Goal: Check status: Check status

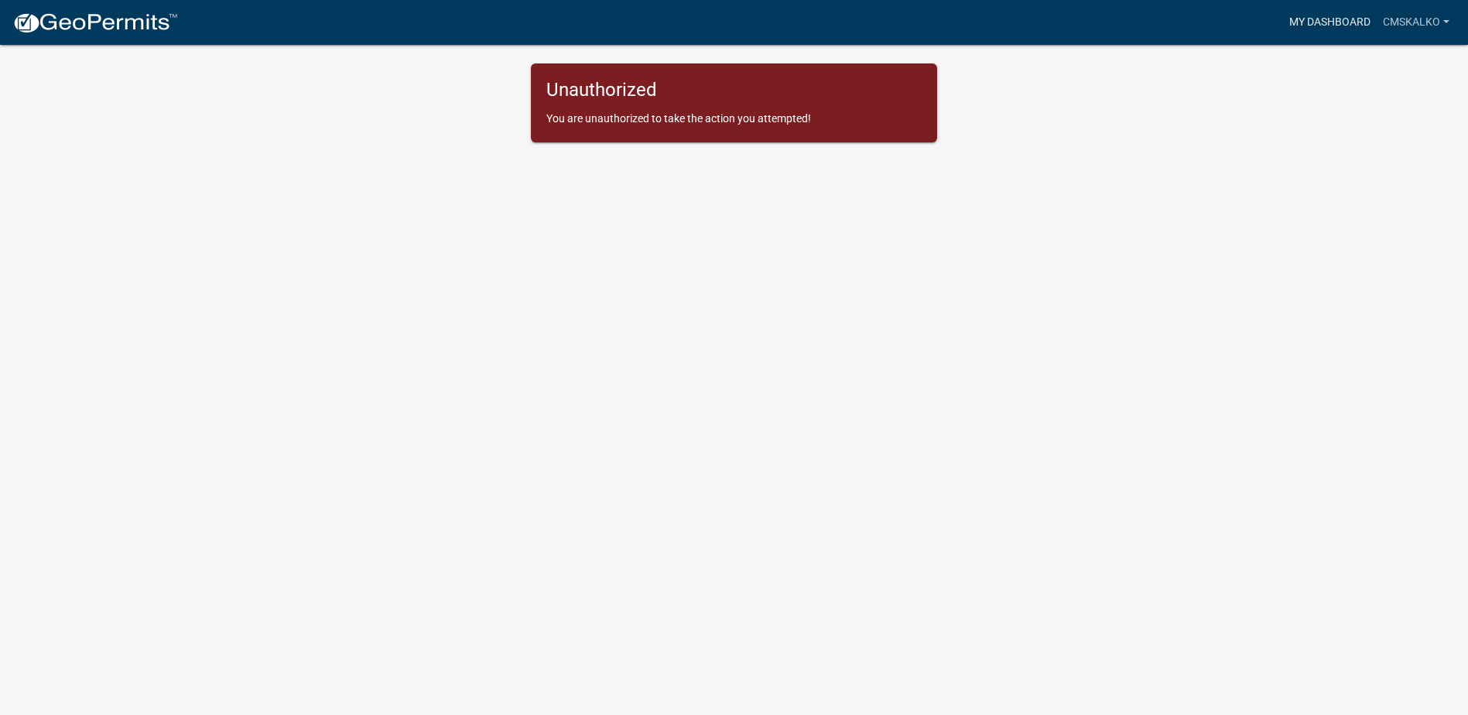
click at [1345, 23] on link "My Dashboard" at bounding box center [1330, 22] width 94 height 29
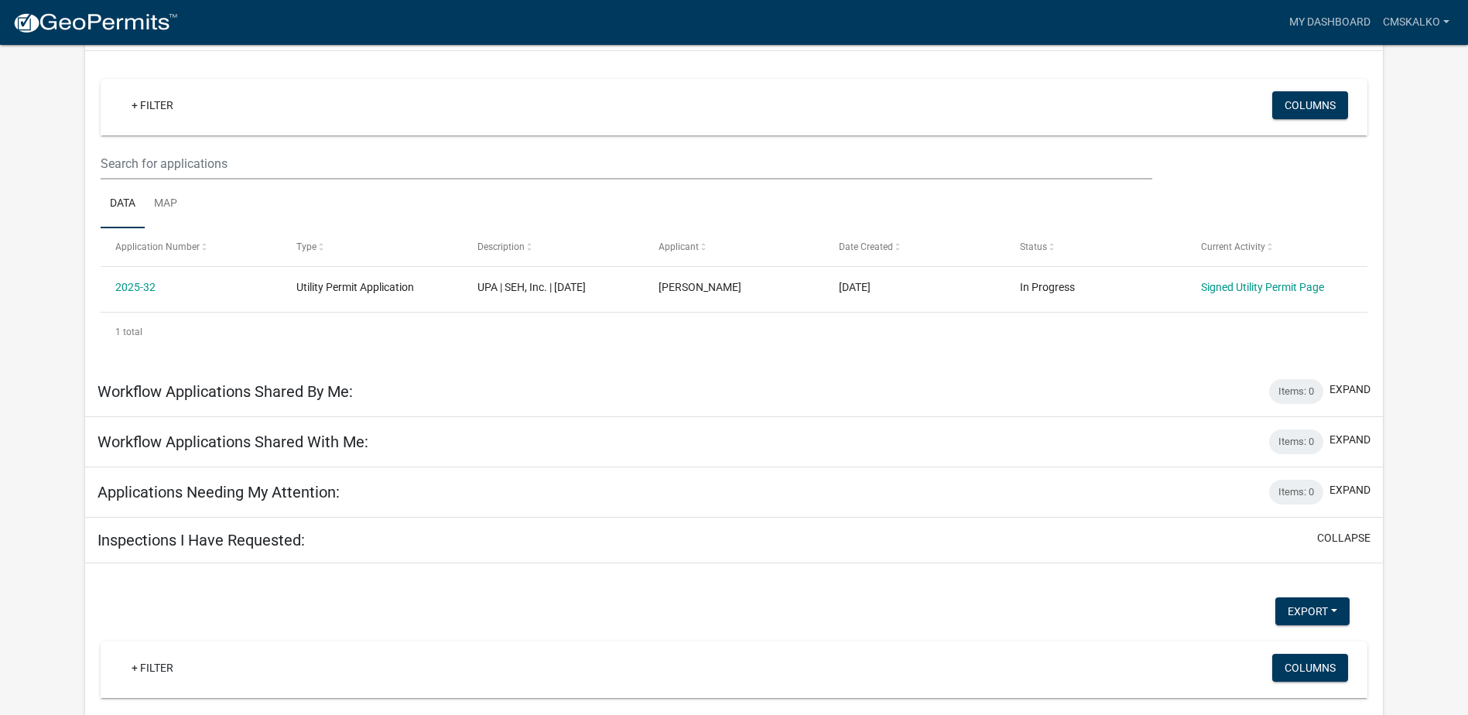
scroll to position [32, 0]
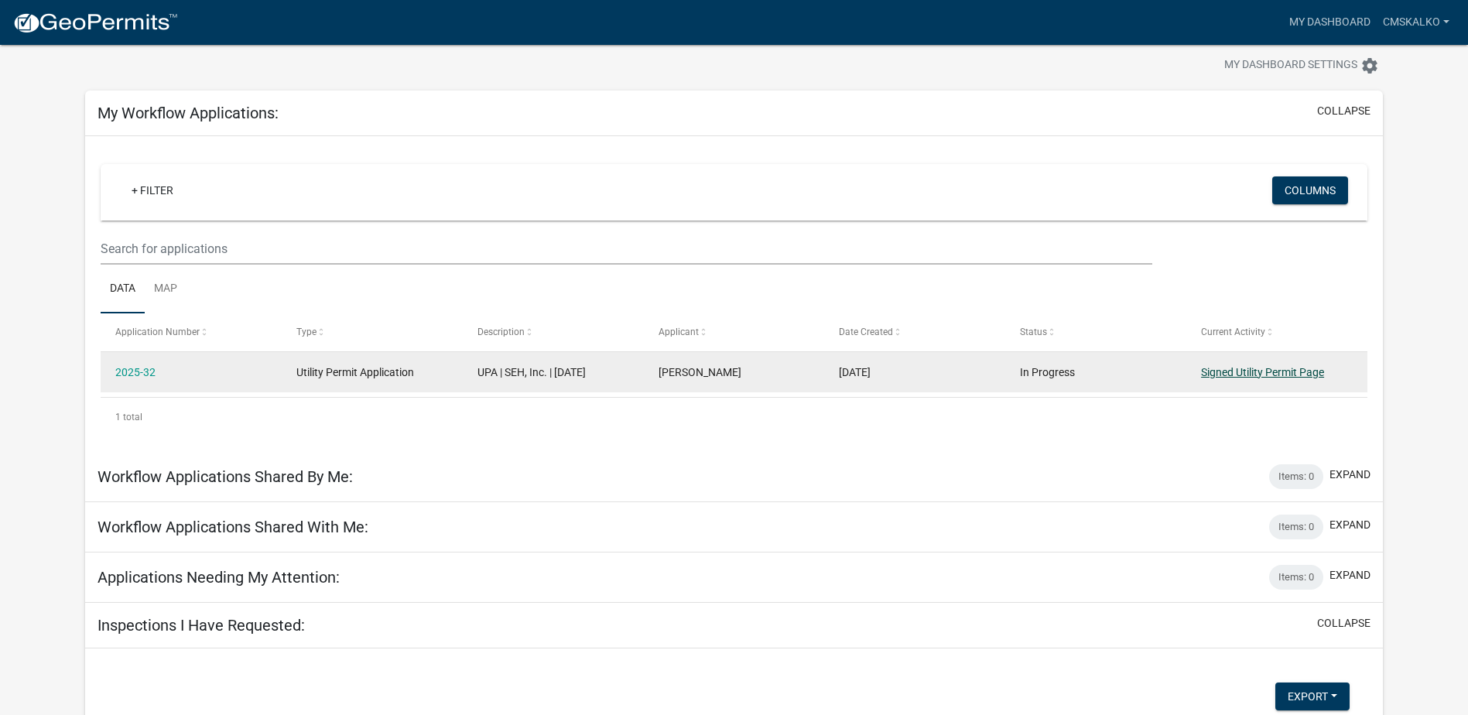
click at [1250, 373] on link "Signed Utility Permit Page" at bounding box center [1262, 372] width 123 height 12
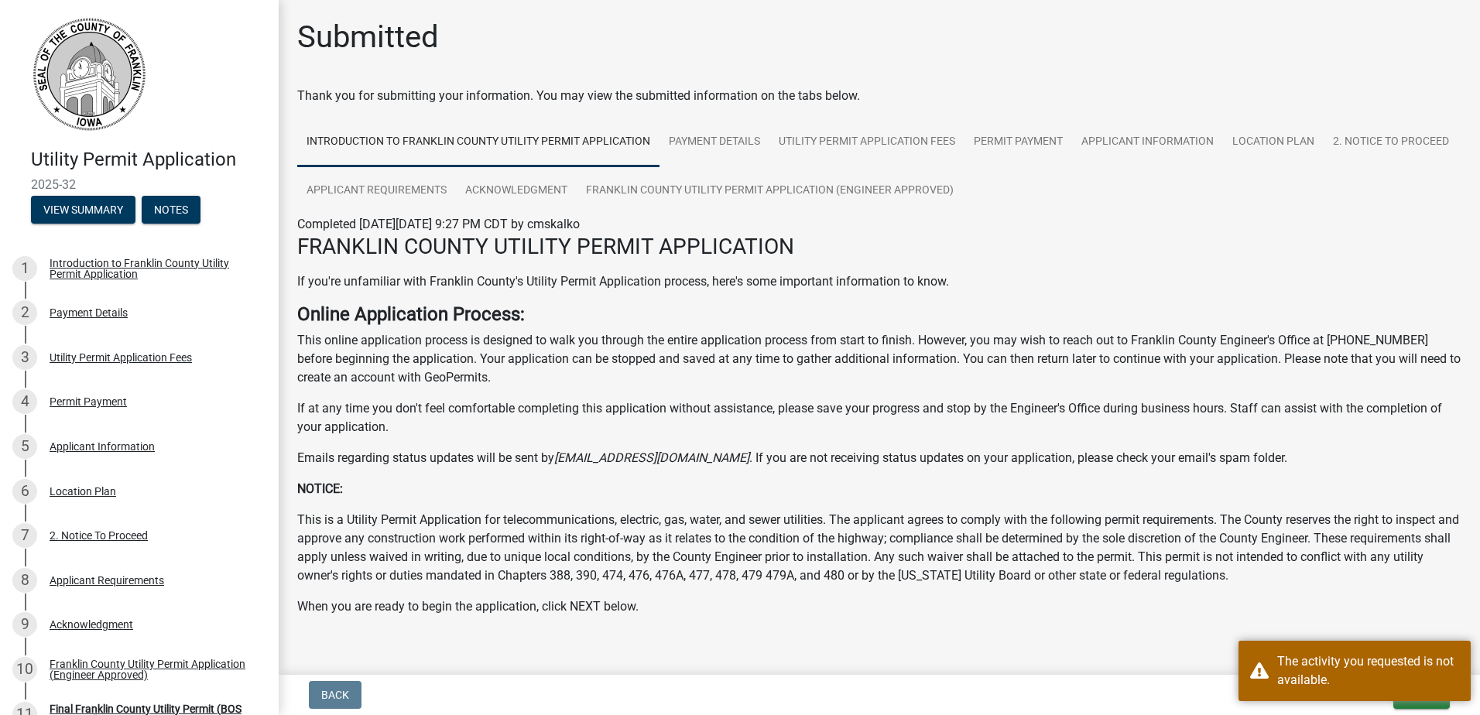
click at [632, 392] on div "If you're unfamiliar with Franklin County's Utility Permit Application process,…" at bounding box center [879, 444] width 1164 height 344
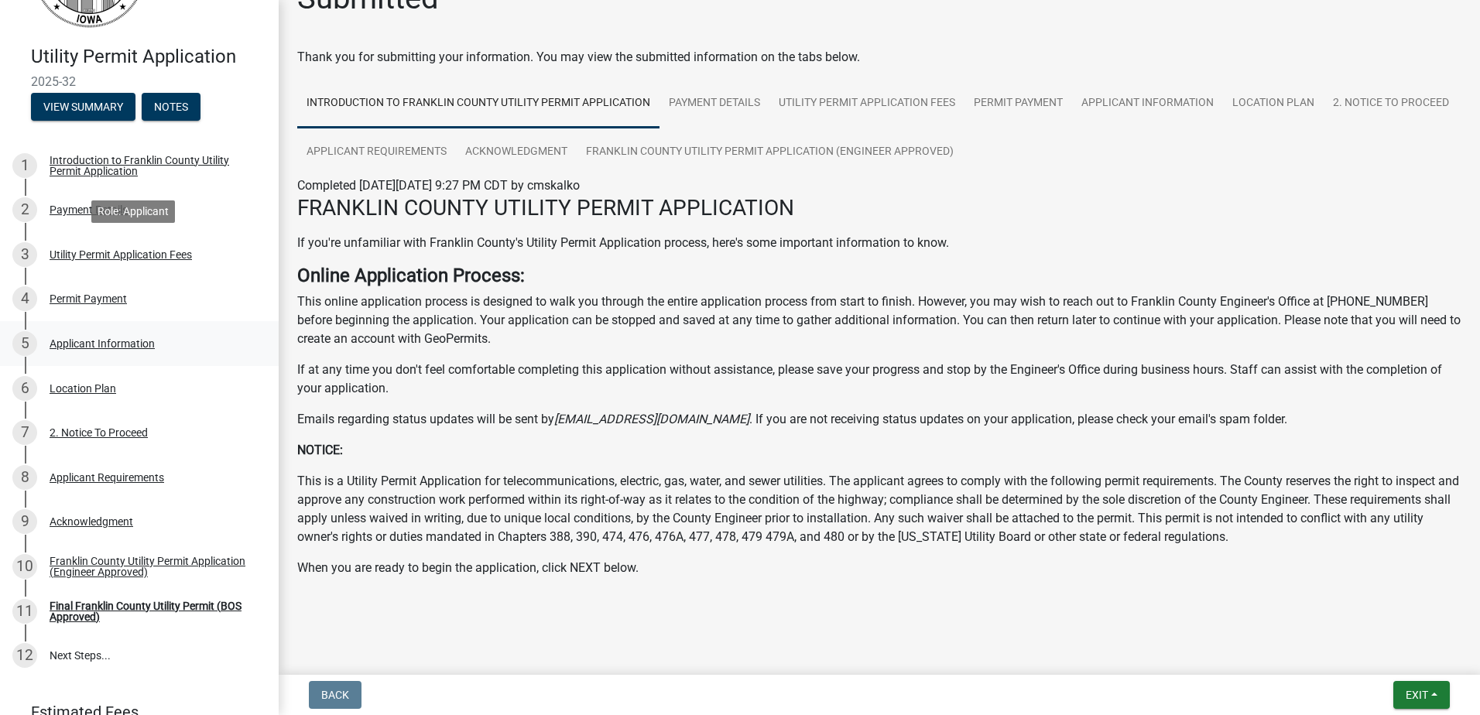
scroll to position [155, 0]
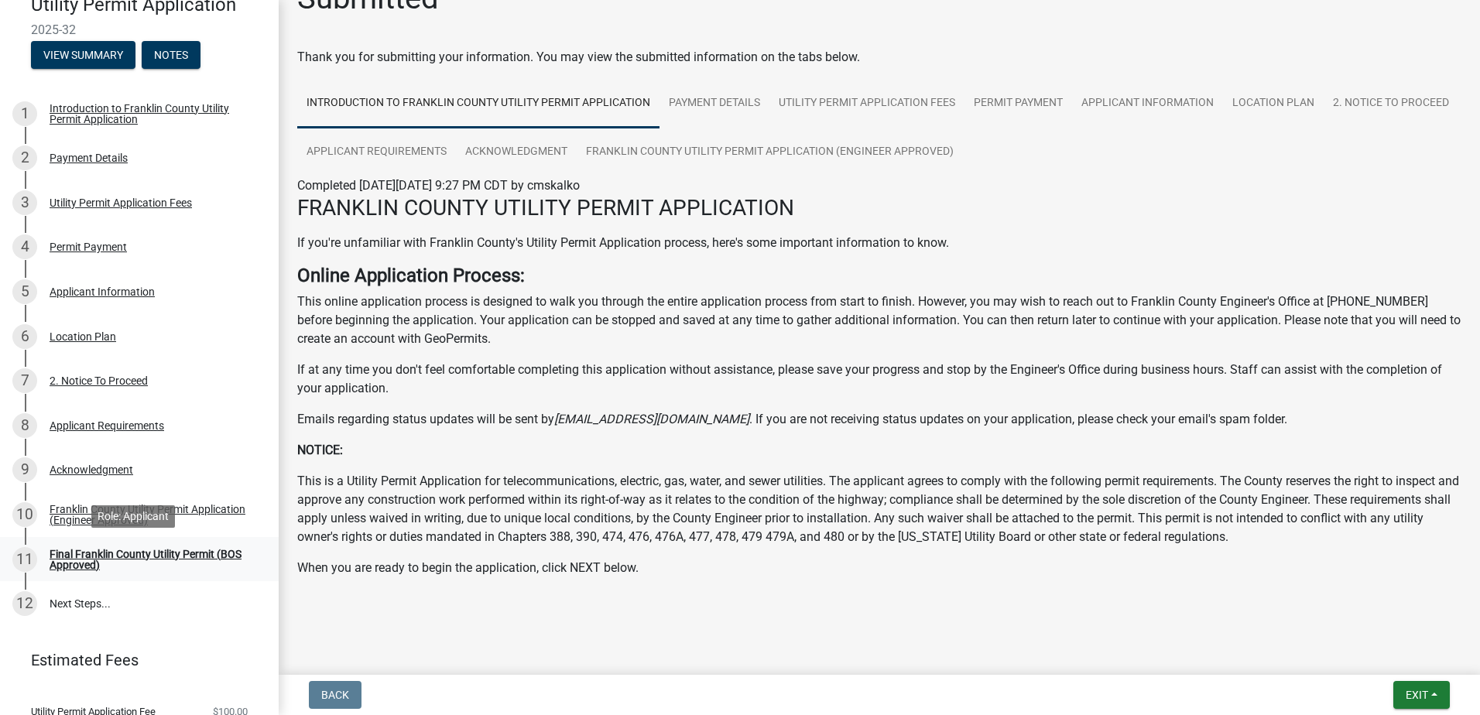
click at [87, 557] on div "Final Franklin County Utility Permit (BOS Approved)" at bounding box center [152, 560] width 204 height 22
click at [1324, 128] on link "2. Notice To Proceed" at bounding box center [1391, 104] width 135 height 50
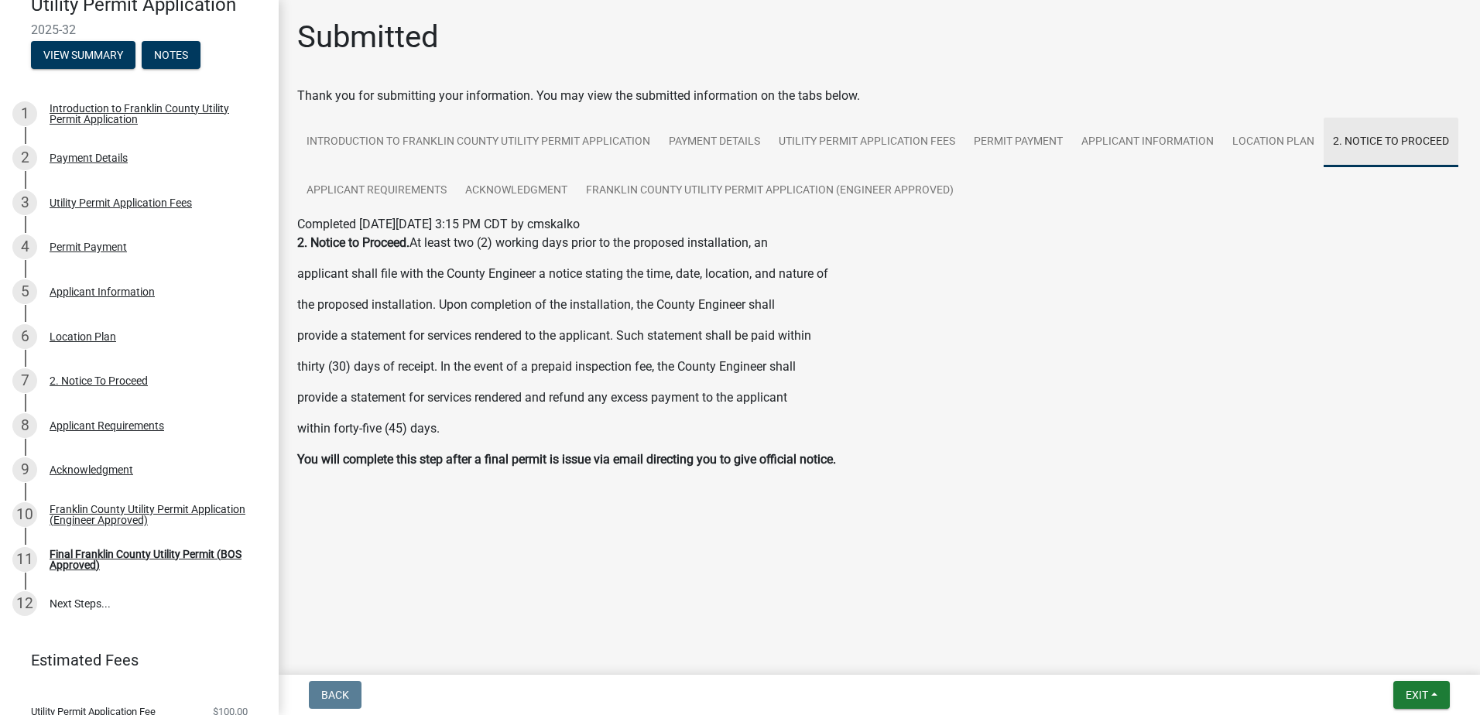
scroll to position [0, 0]
click at [686, 192] on link "Franklin County Utility Permit Application (Engineer Approved)" at bounding box center [770, 191] width 386 height 50
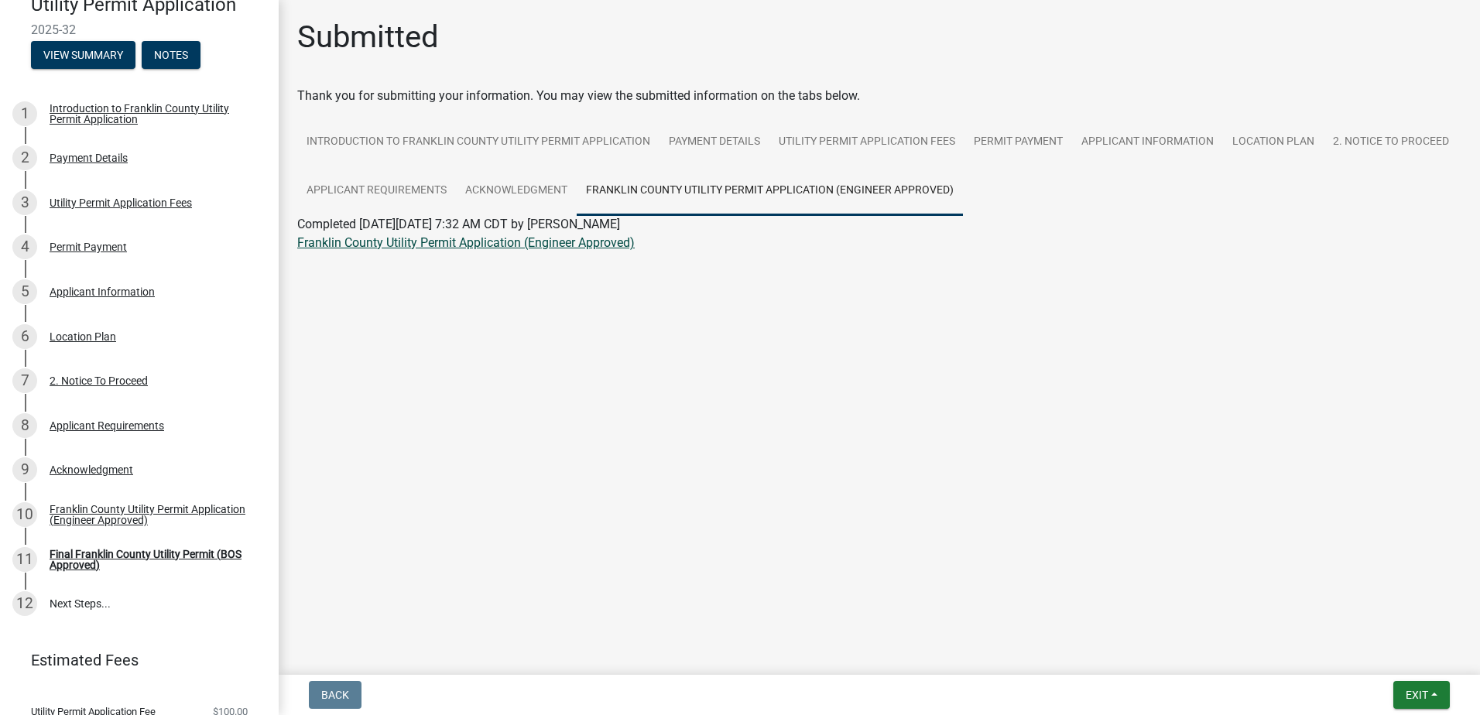
click at [555, 245] on link "Franklin County Utility Permit Application (Engineer Approved)" at bounding box center [465, 242] width 337 height 15
click at [557, 191] on link "Acknowledgment" at bounding box center [516, 191] width 121 height 50
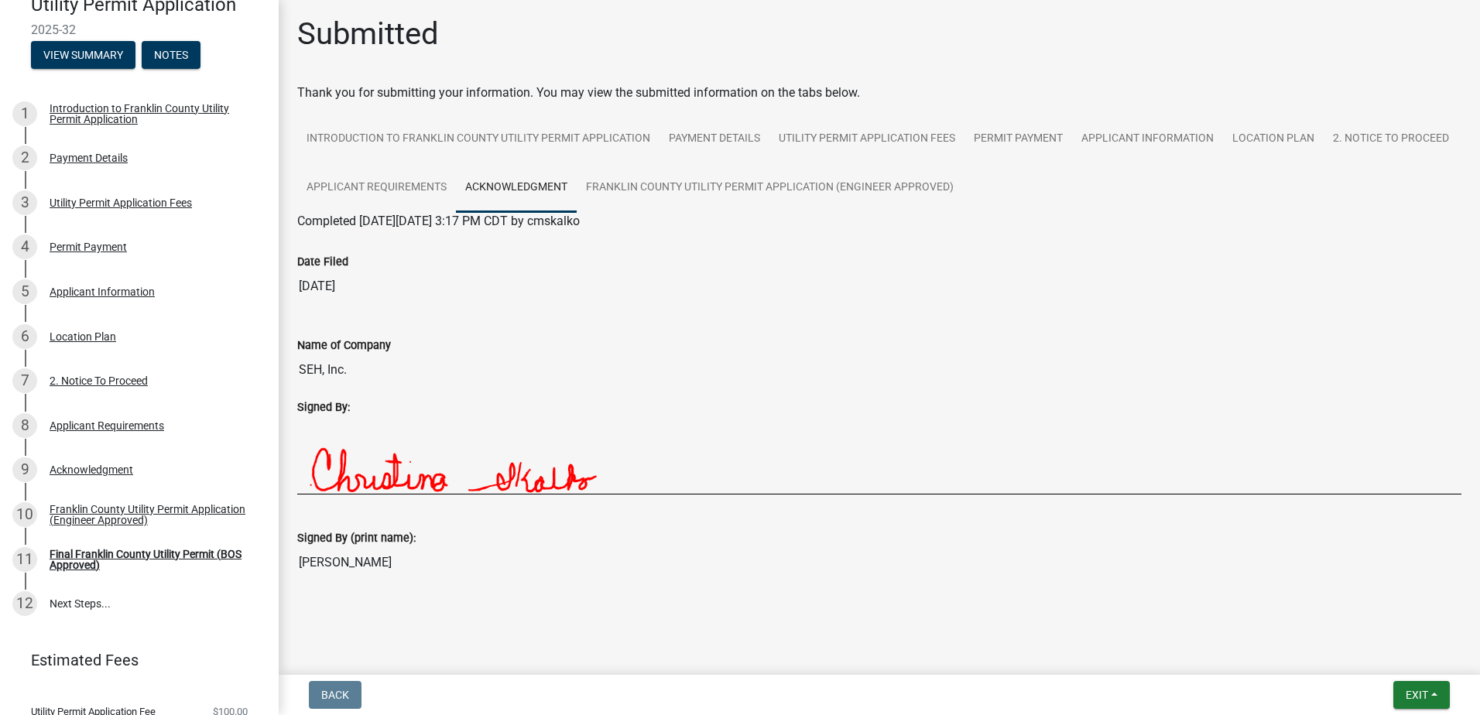
scroll to position [4, 0]
click at [1324, 163] on link "2. Notice To Proceed" at bounding box center [1391, 139] width 135 height 50
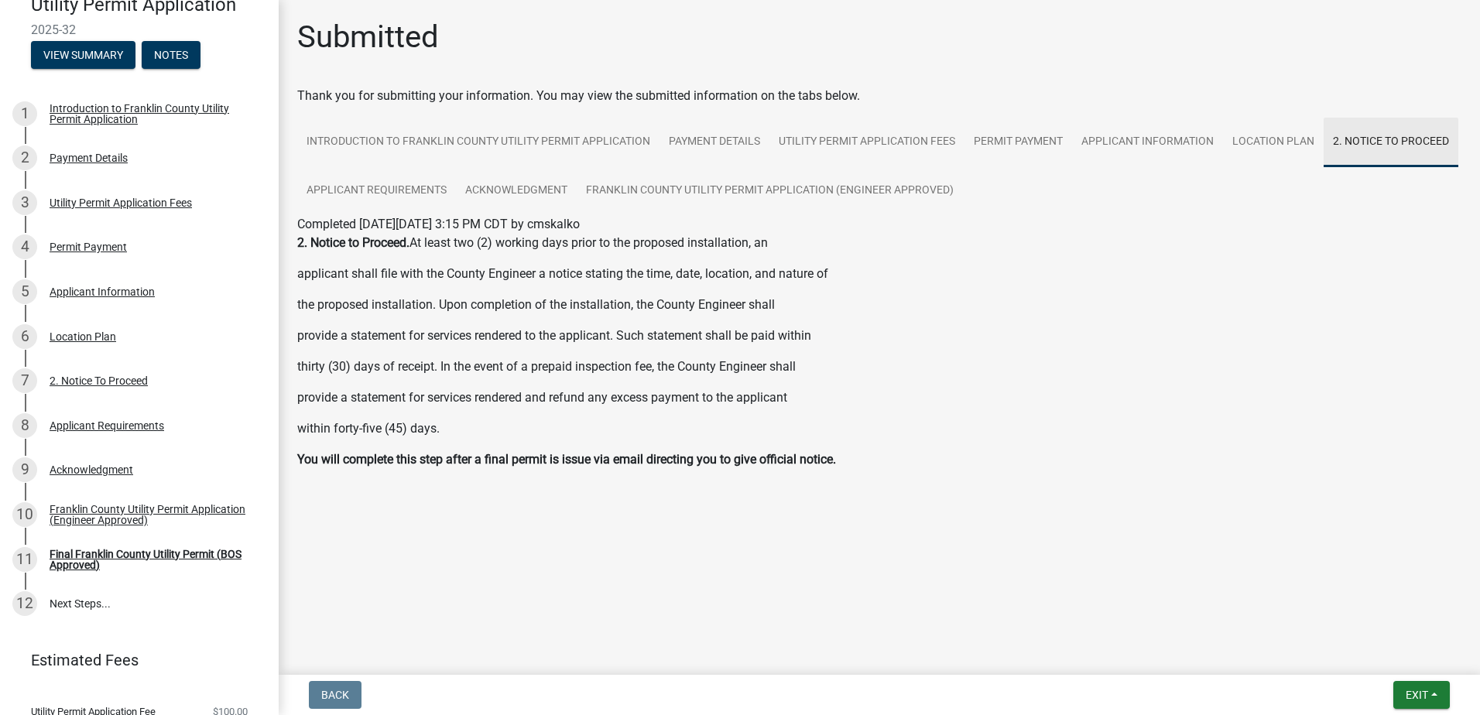
scroll to position [0, 0]
click at [1287, 135] on link "Location Plan" at bounding box center [1273, 143] width 101 height 50
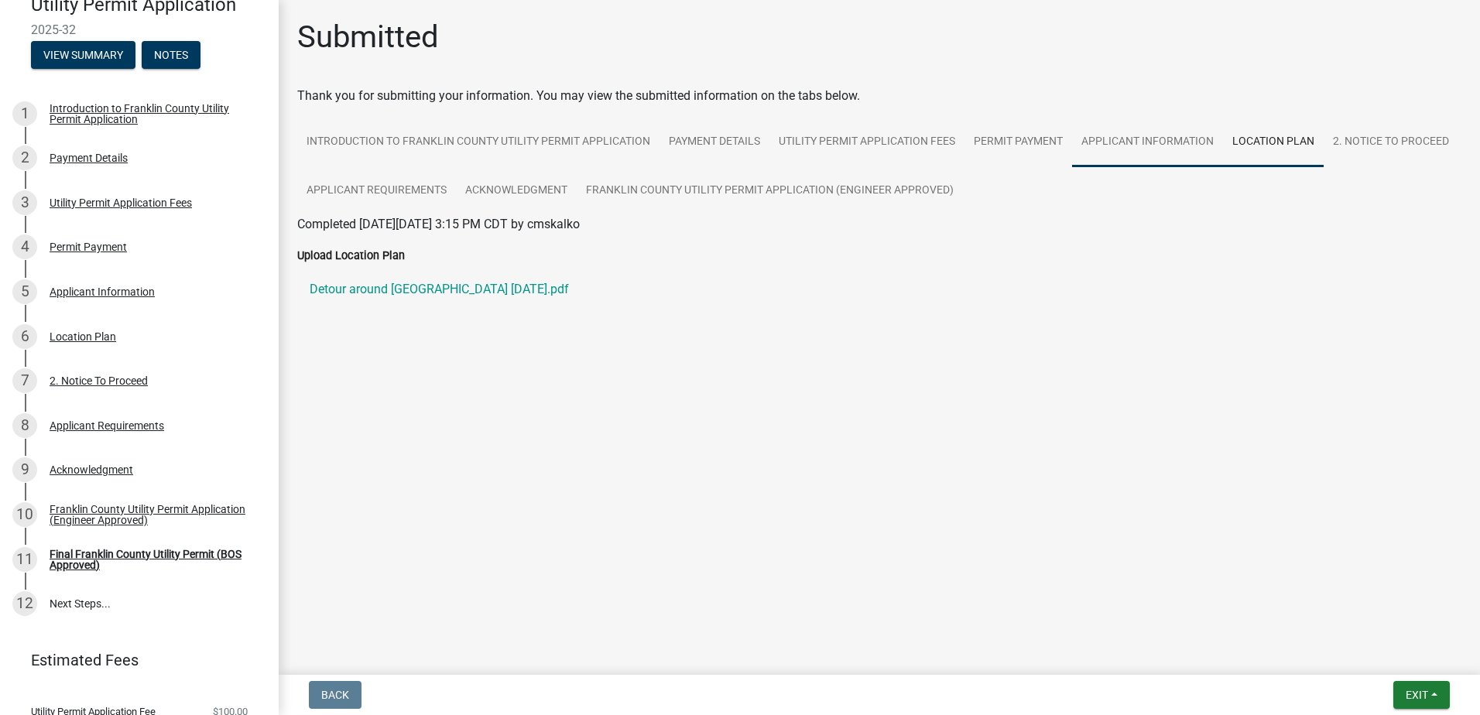
click at [1162, 142] on link "Applicant Information" at bounding box center [1147, 143] width 151 height 50
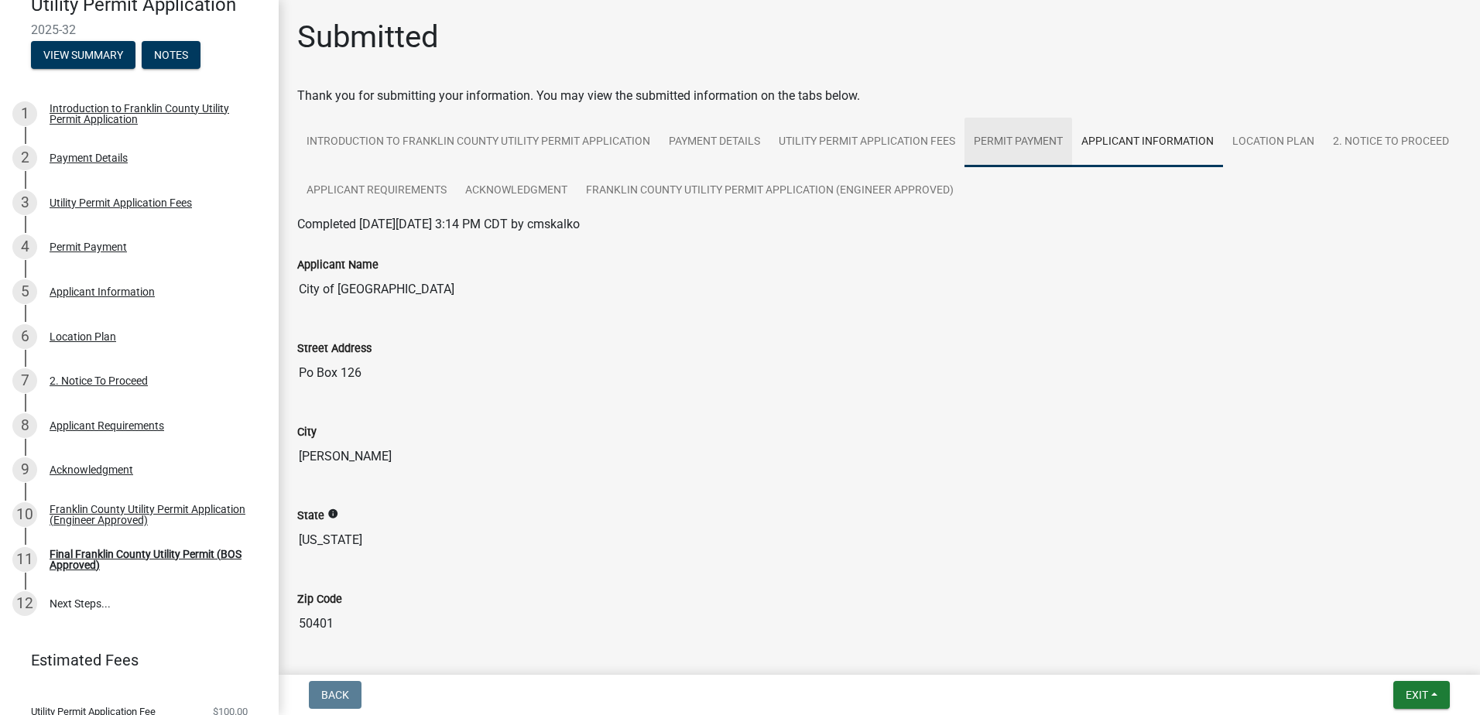
click at [1046, 145] on link "Permit Payment" at bounding box center [1018, 143] width 108 height 50
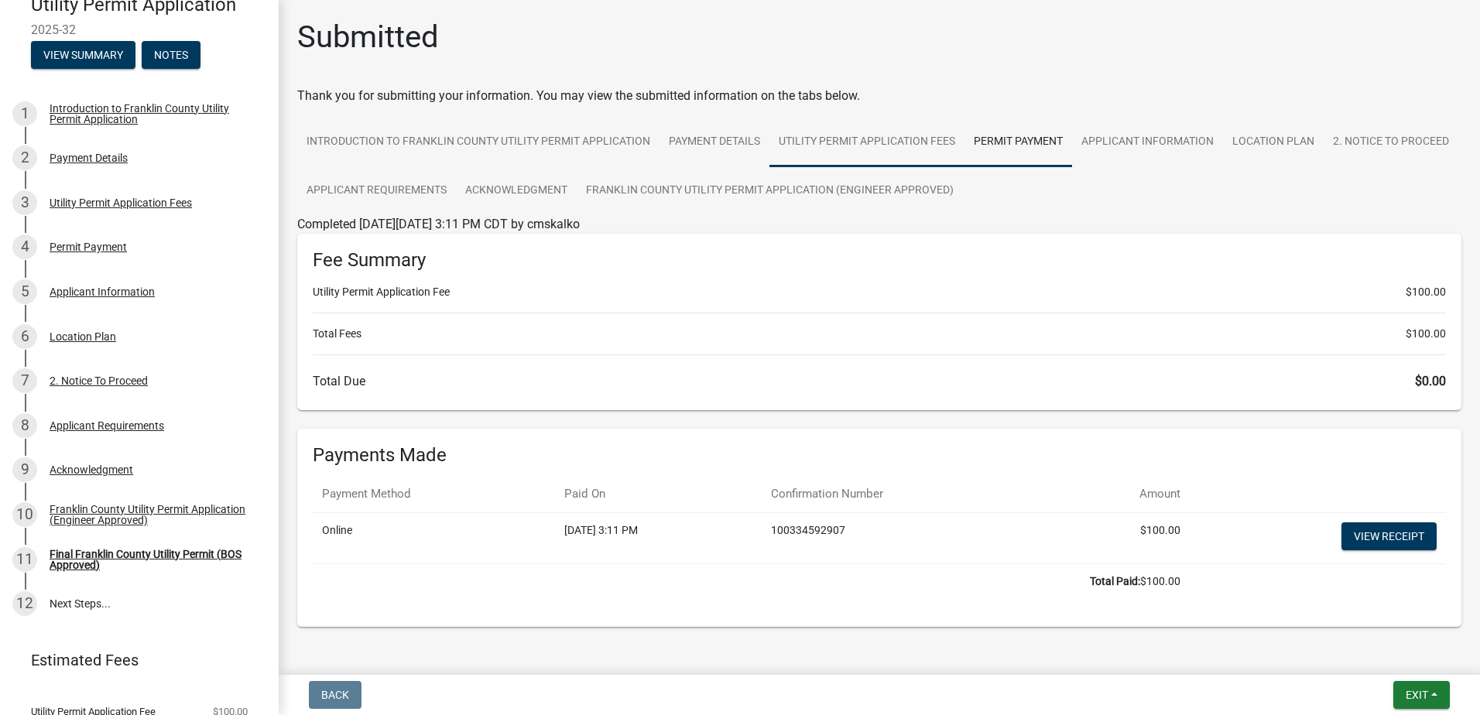
click at [888, 145] on link "Utility Permit Application Fees" at bounding box center [866, 143] width 195 height 50
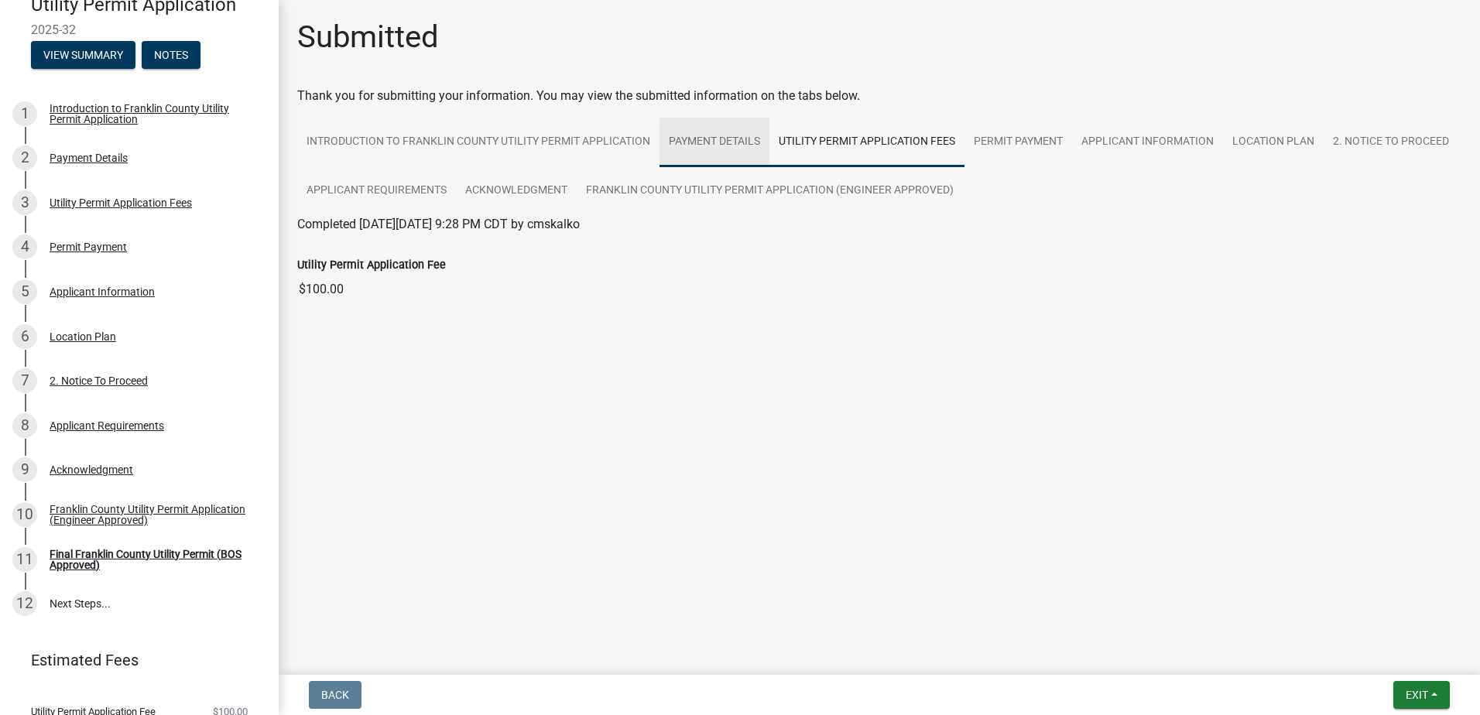
click at [735, 139] on link "Payment Details" at bounding box center [714, 143] width 110 height 50
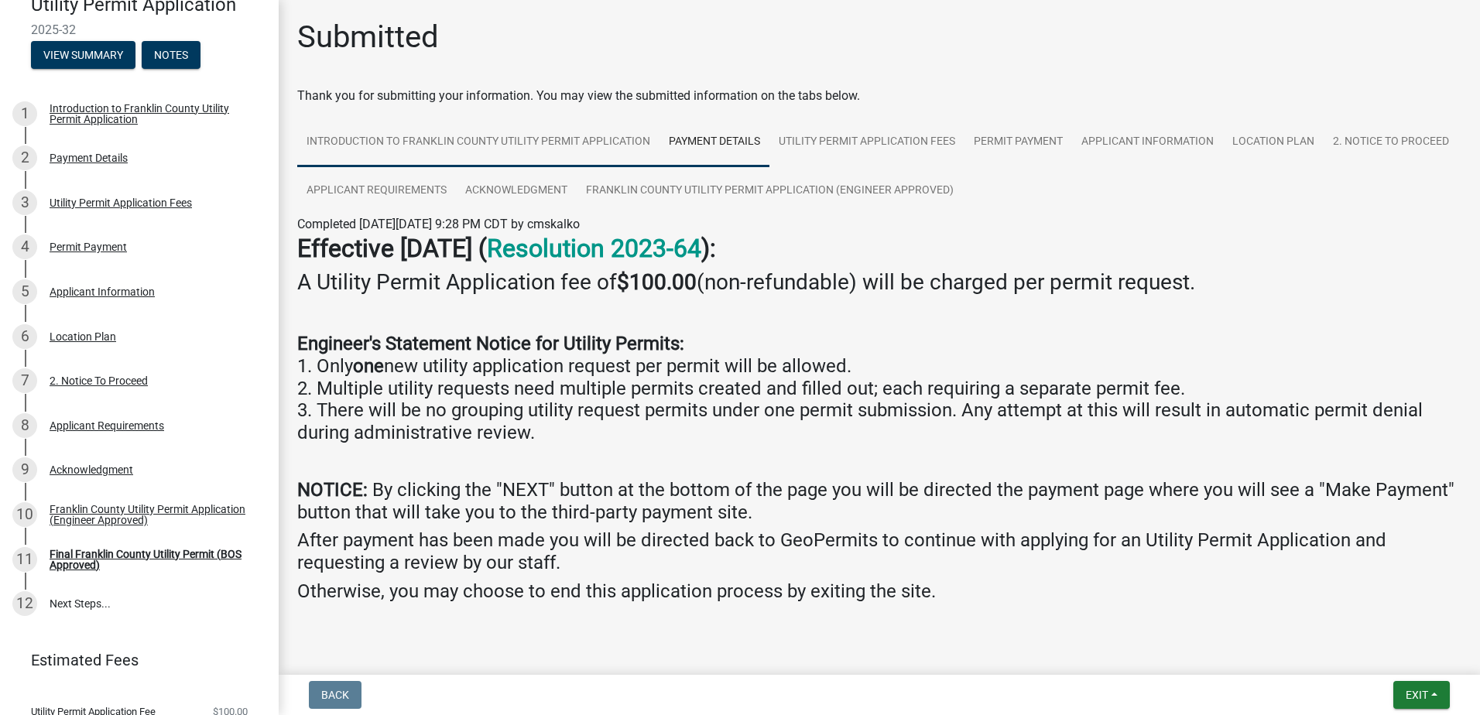
click at [543, 140] on link "Introduction to Franklin County Utility Permit Application" at bounding box center [478, 143] width 362 height 50
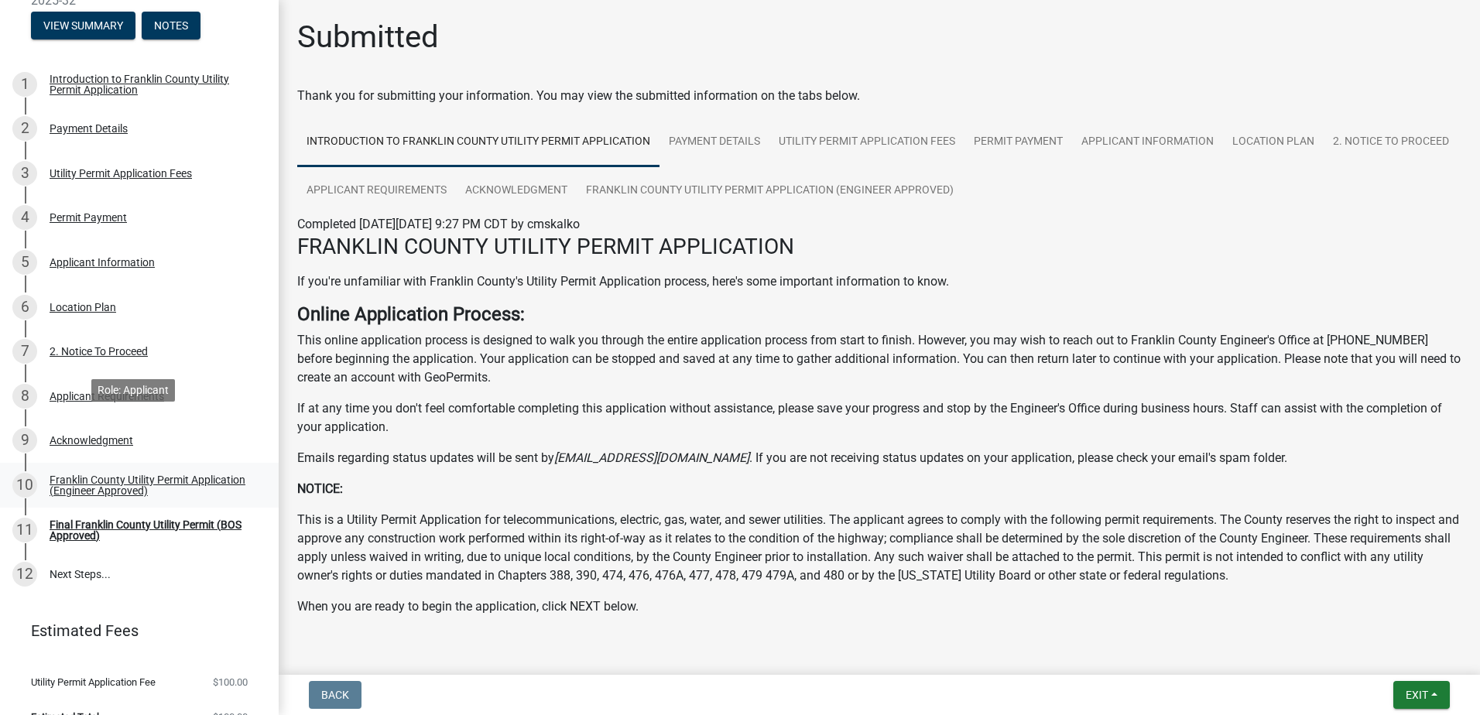
scroll to position [210, 0]
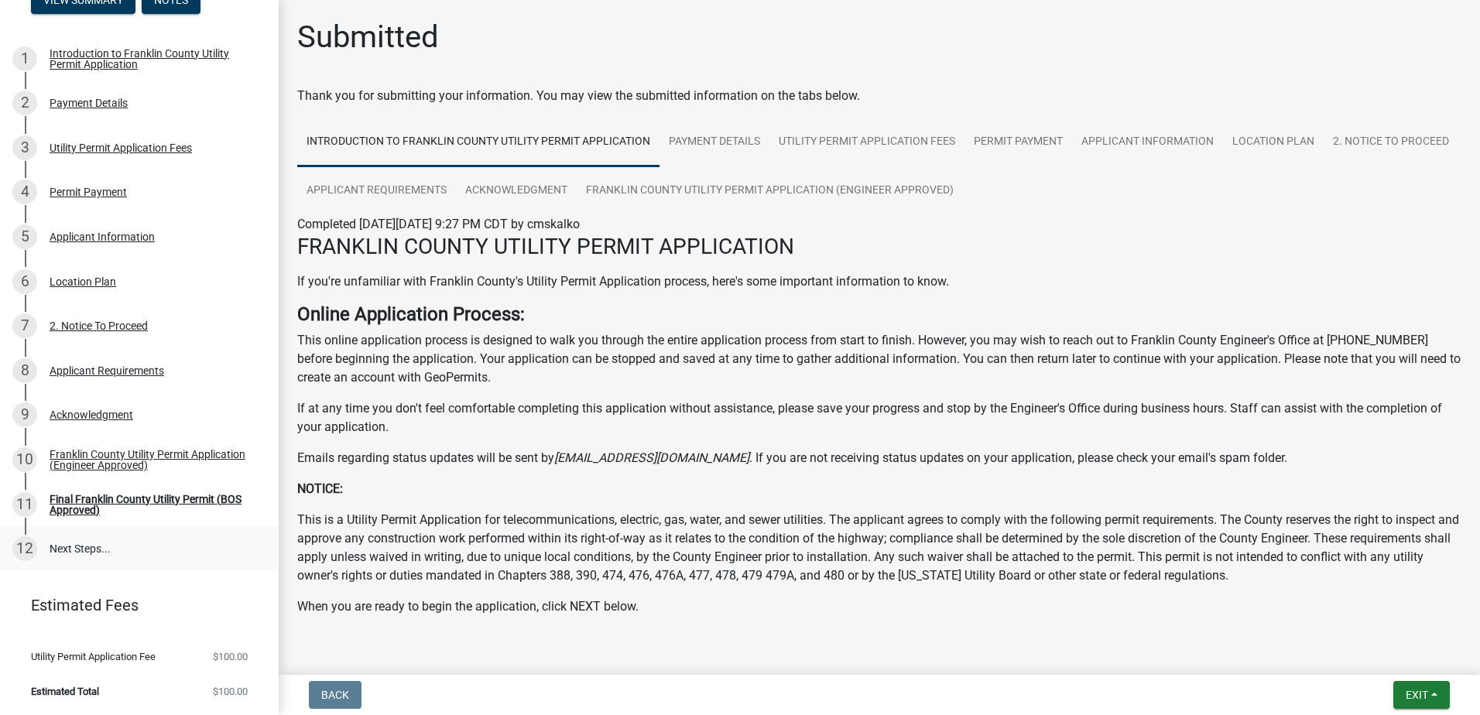
click at [93, 550] on link "12 Next Steps..." at bounding box center [139, 548] width 279 height 45
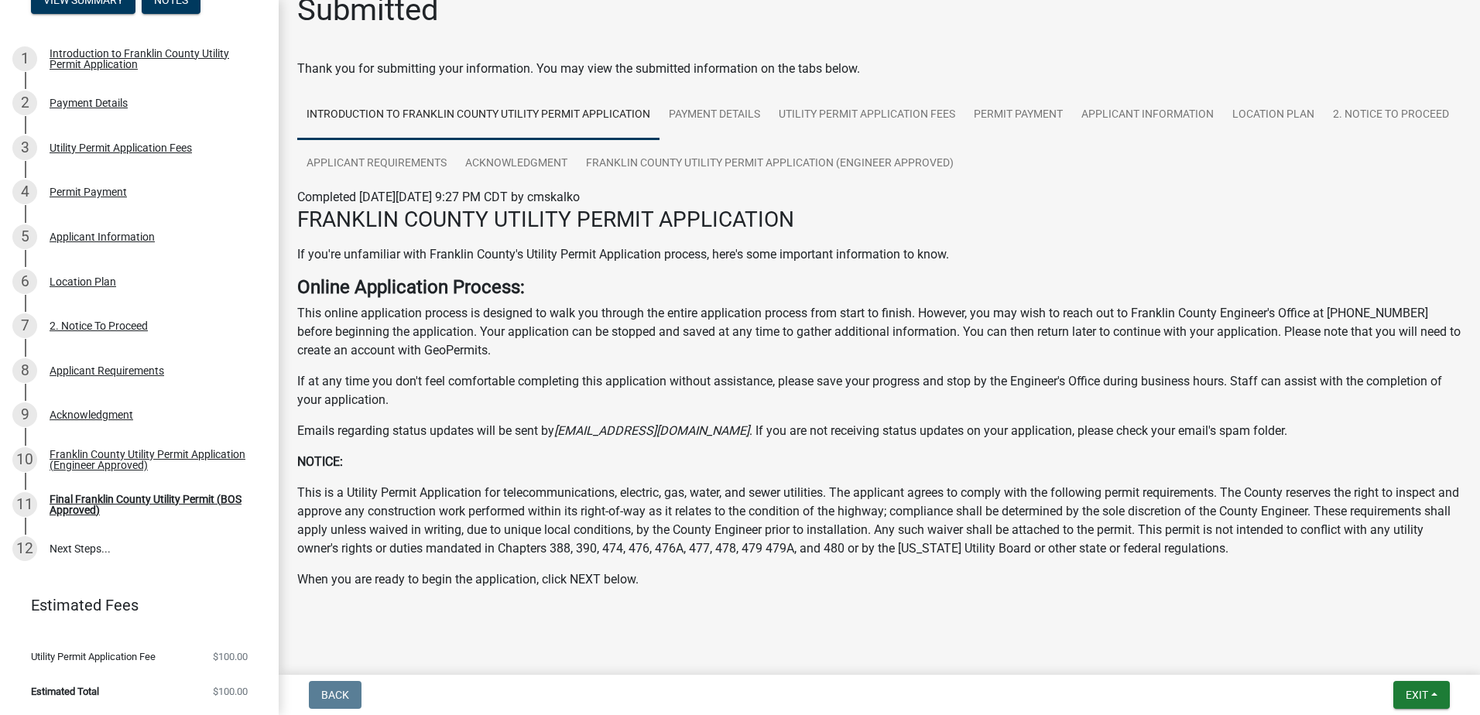
scroll to position [39, 0]
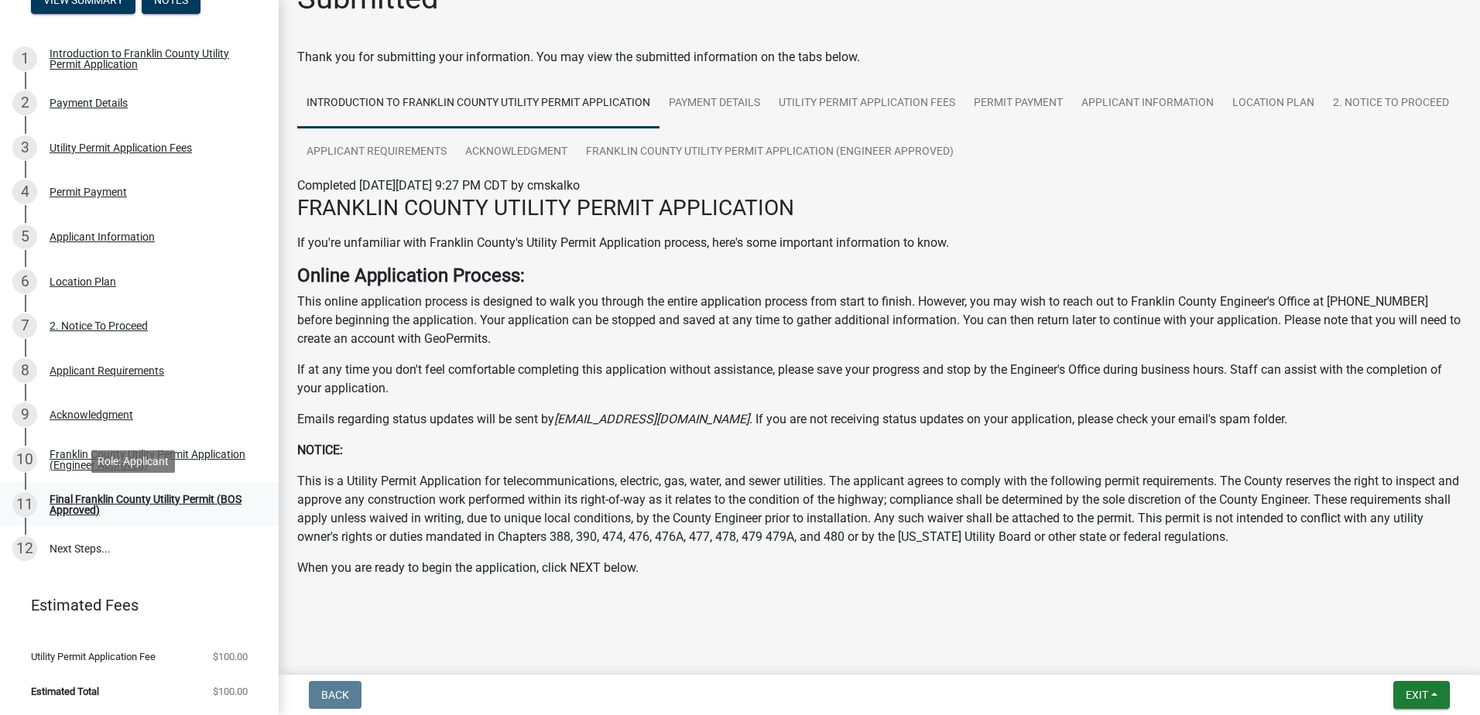
click at [179, 497] on div "Final Franklin County Utility Permit (BOS Approved)" at bounding box center [152, 505] width 204 height 22
click at [133, 454] on div "Franklin County Utility Permit Application (Engineer Approved)" at bounding box center [152, 460] width 204 height 22
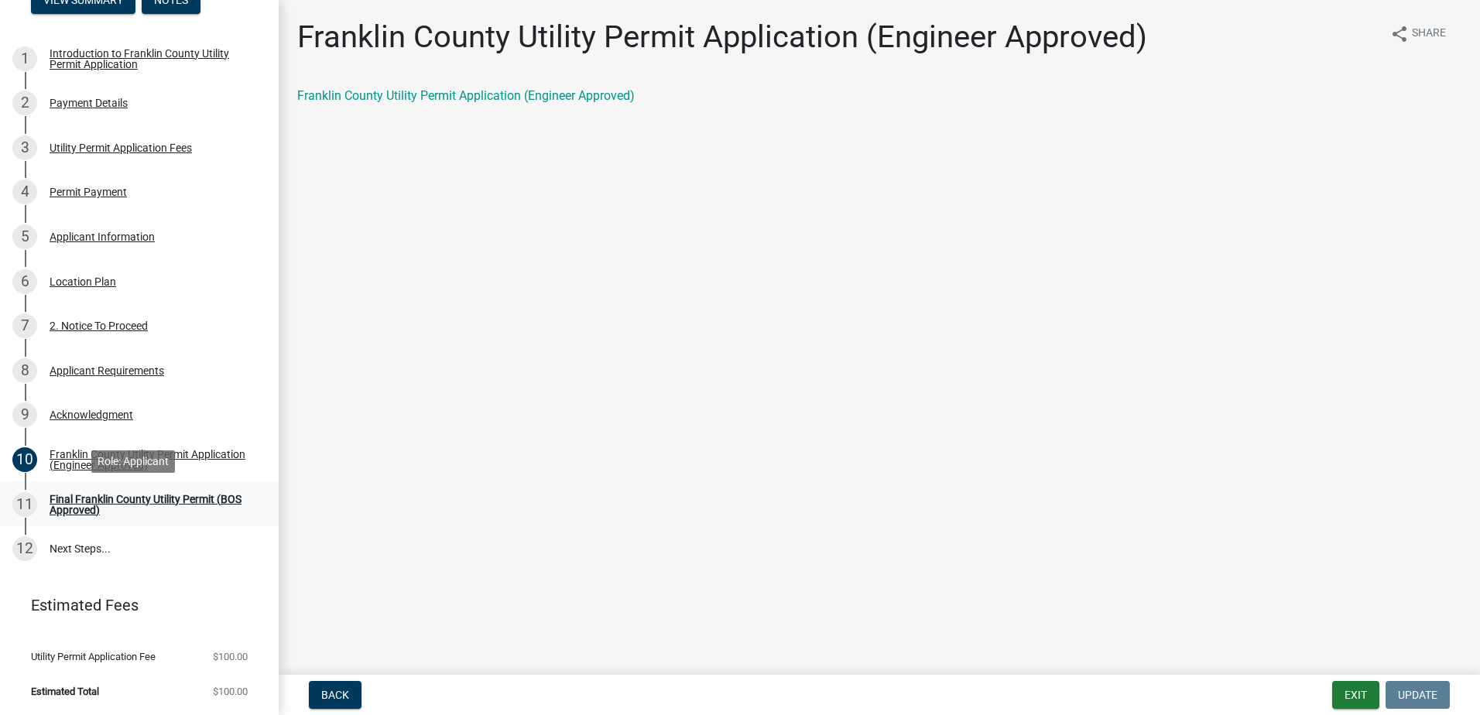
click at [89, 502] on div "Final Franklin County Utility Permit (BOS Approved)" at bounding box center [152, 505] width 204 height 22
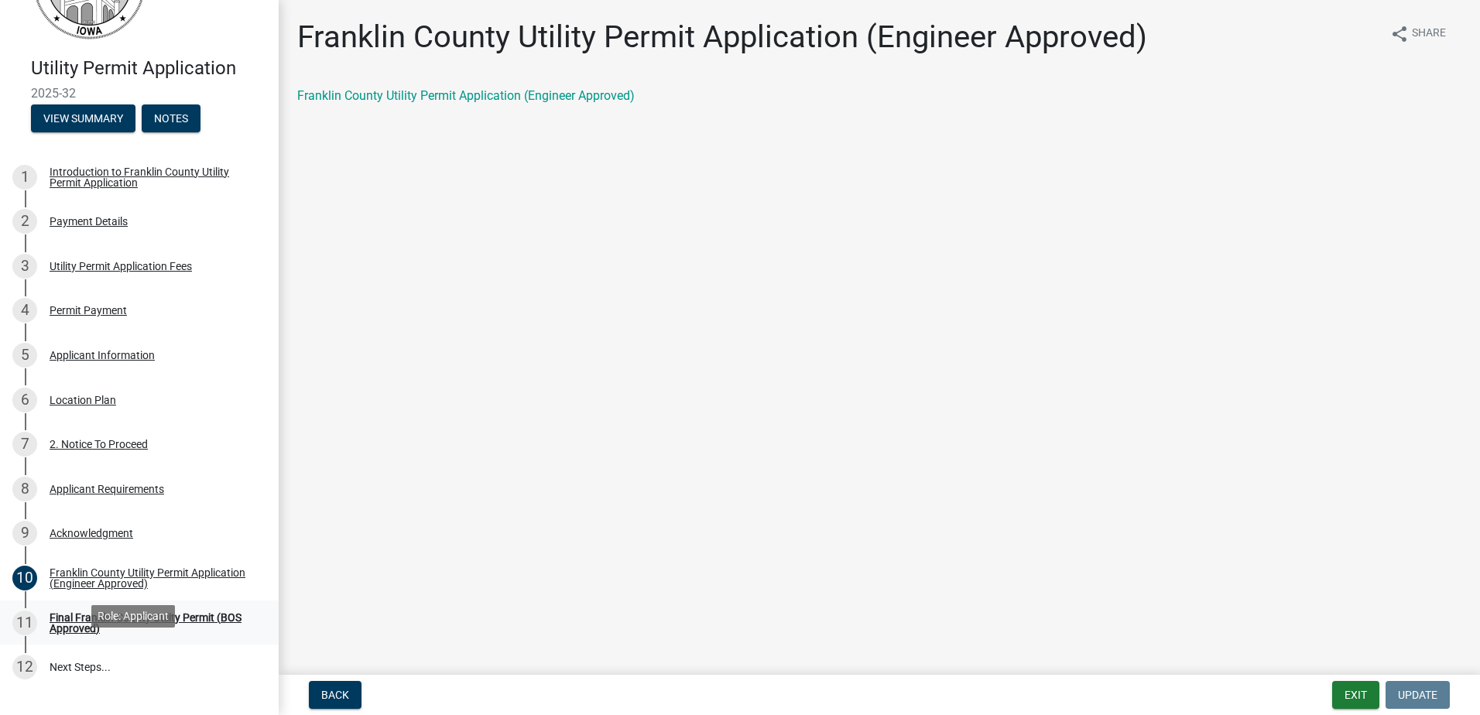
scroll to position [55, 0]
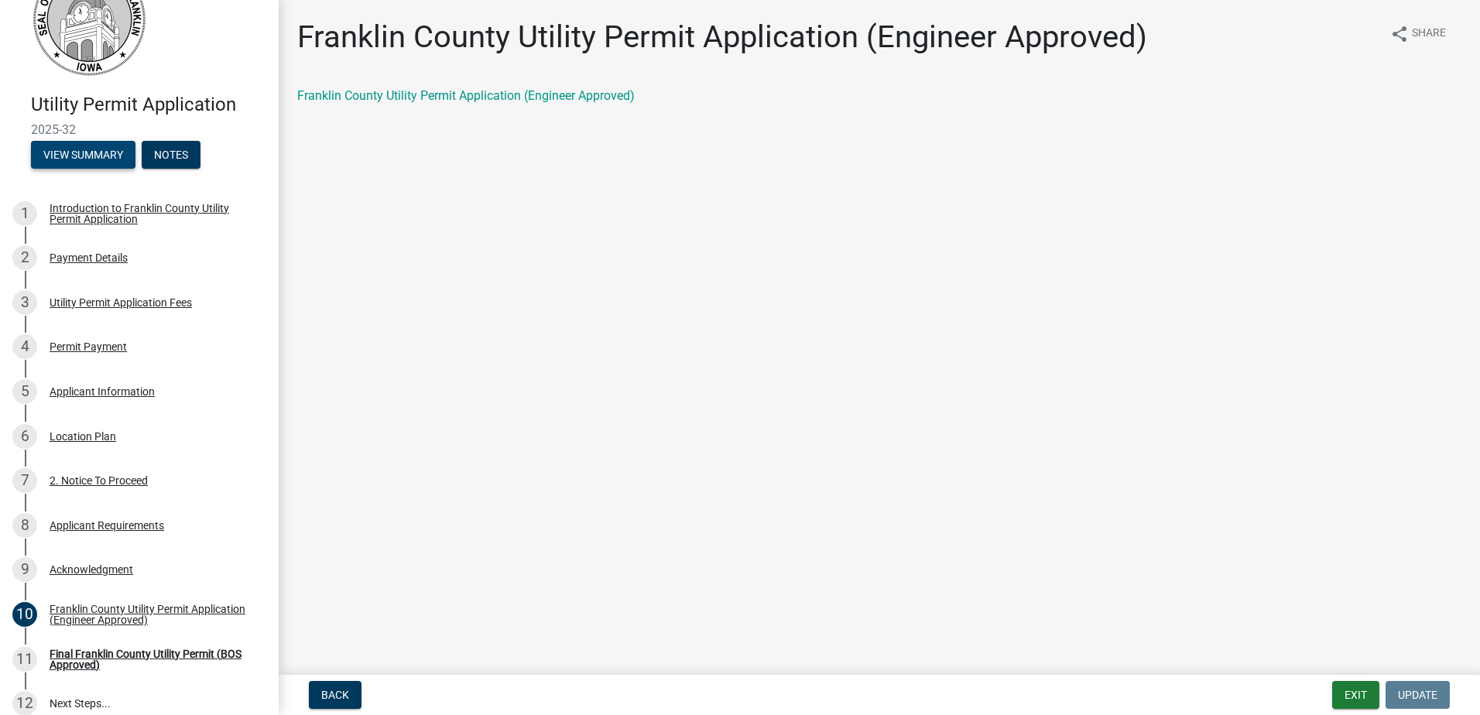
click at [90, 149] on button "View Summary" at bounding box center [83, 155] width 104 height 28
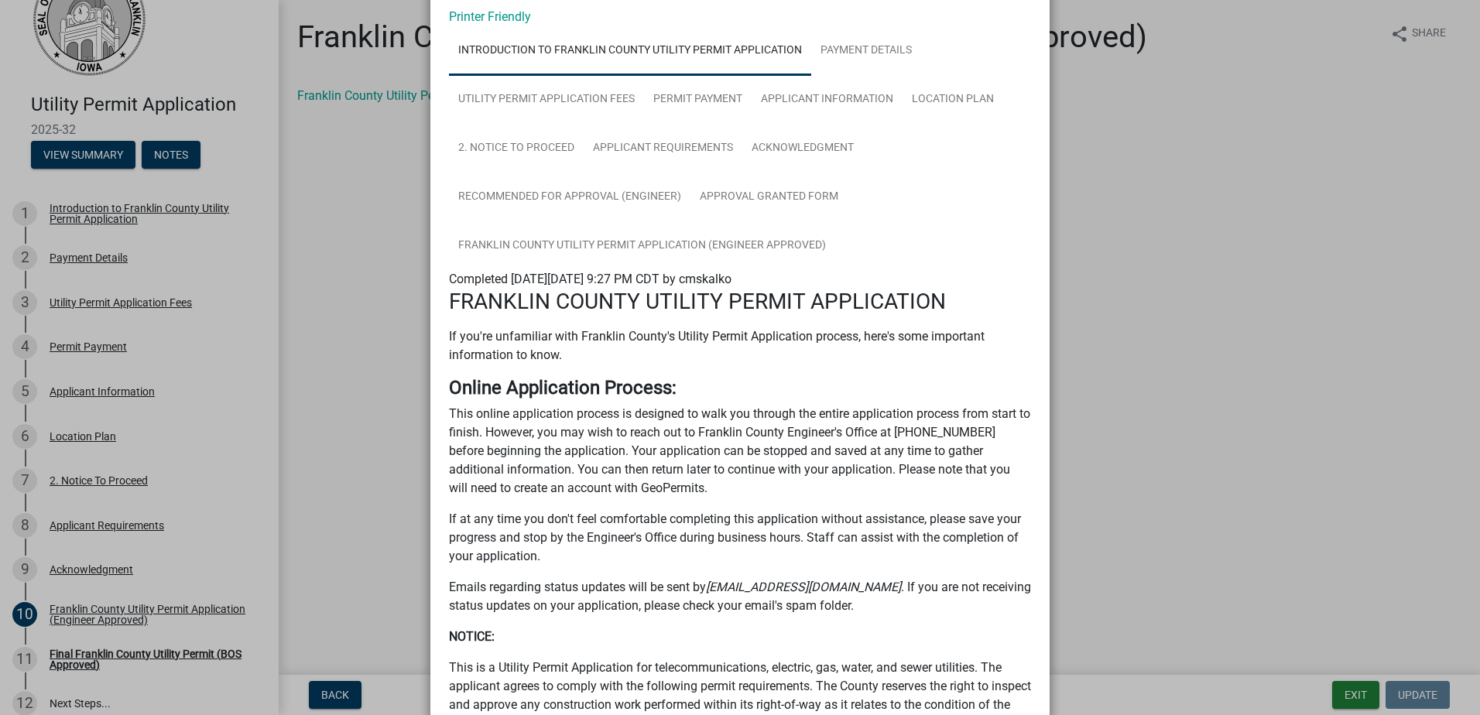
scroll to position [0, 0]
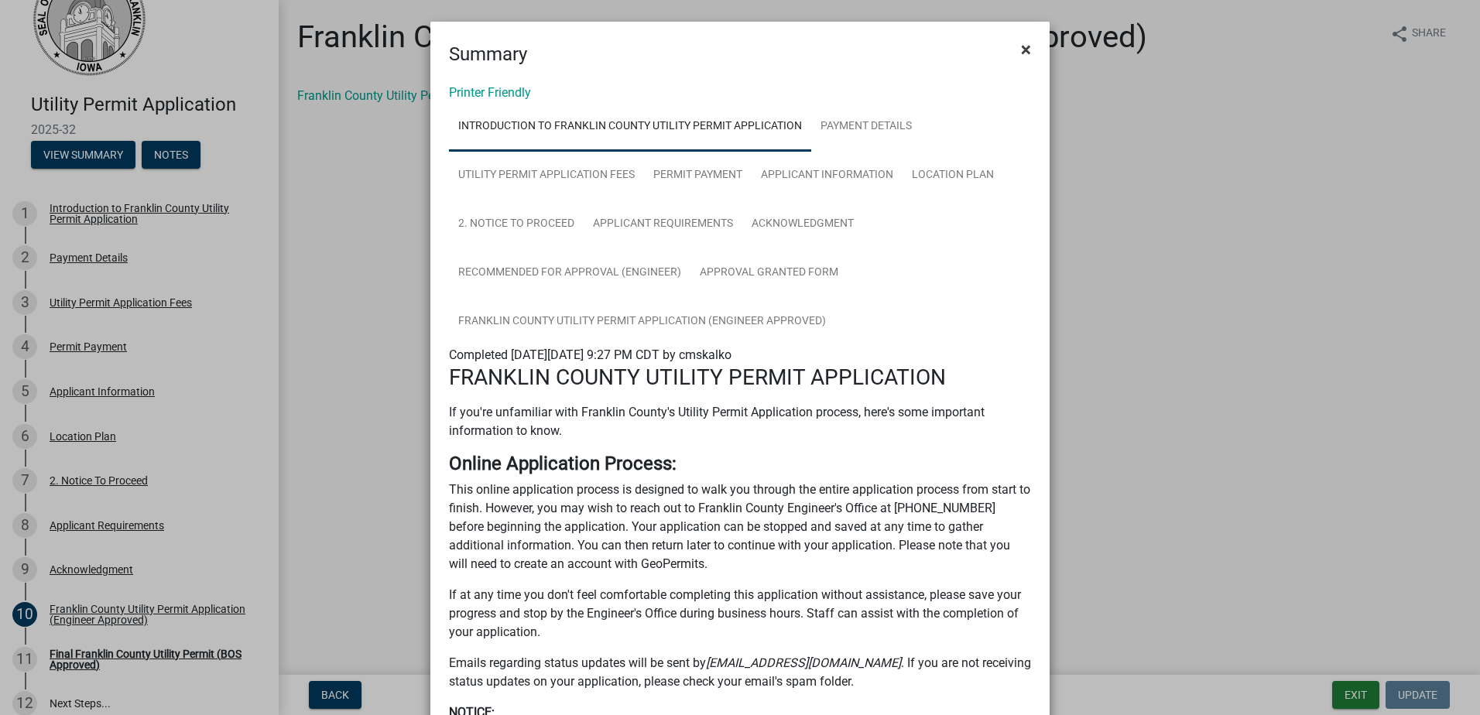
click at [1026, 44] on button "×" at bounding box center [1026, 49] width 35 height 43
